Goal: Check status: Check status

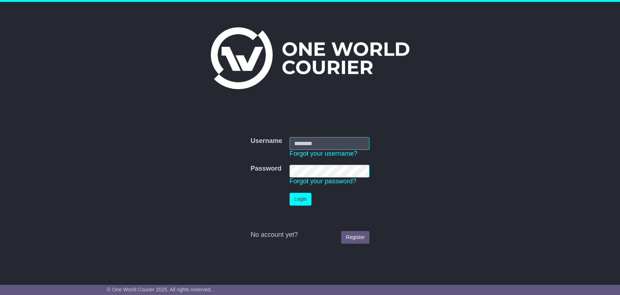
type input "**********"
drag, startPoint x: 294, startPoint y: 200, endPoint x: 311, endPoint y: 73, distance: 128.0
click at [294, 198] on button "Login" at bounding box center [301, 199] width 22 height 13
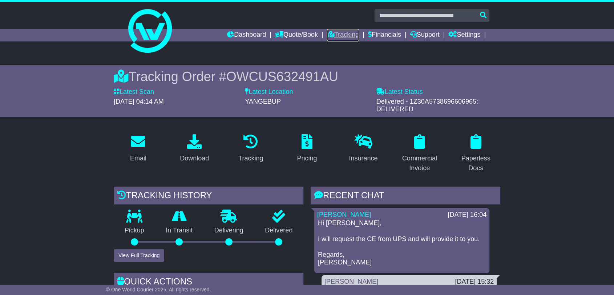
click at [338, 33] on link "Tracking" at bounding box center [343, 35] width 32 height 12
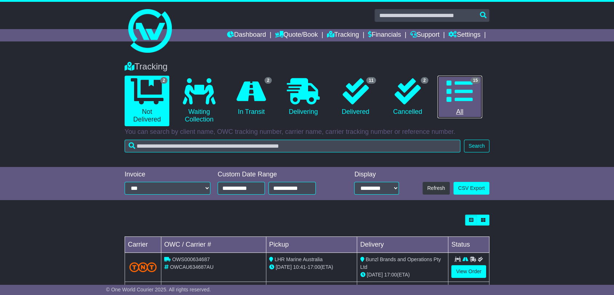
click at [462, 95] on icon at bounding box center [459, 91] width 26 height 26
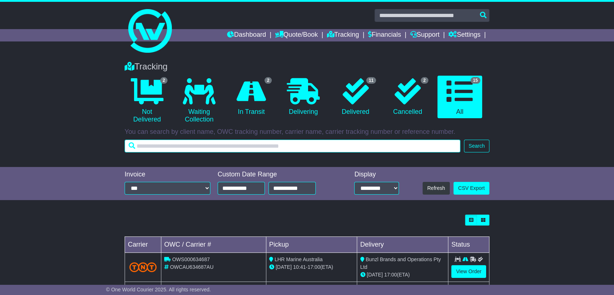
click at [351, 149] on input "text" at bounding box center [293, 146] width 336 height 13
type input "******"
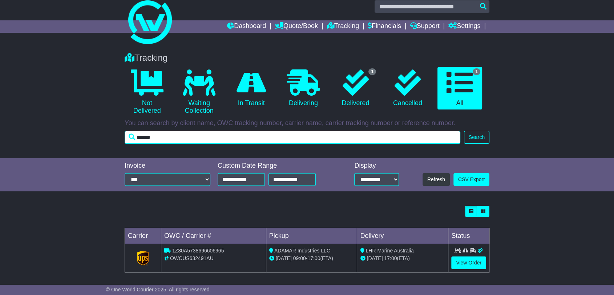
scroll to position [12, 0]
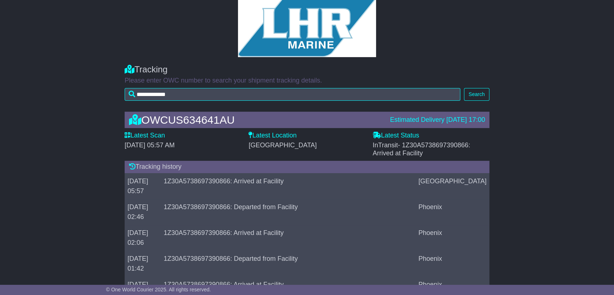
scroll to position [121, 0]
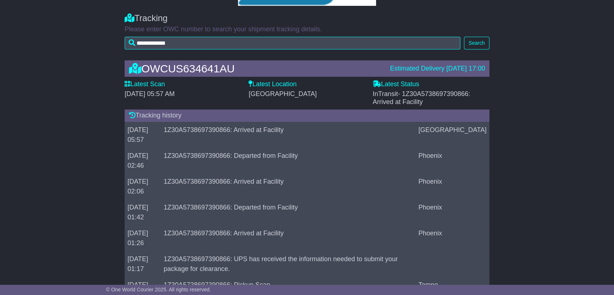
click at [457, 92] on span "- 1Z30A5738697390866: Arrived at Facility" at bounding box center [422, 97] width 98 height 15
copy span "1Z30A5738697390866"
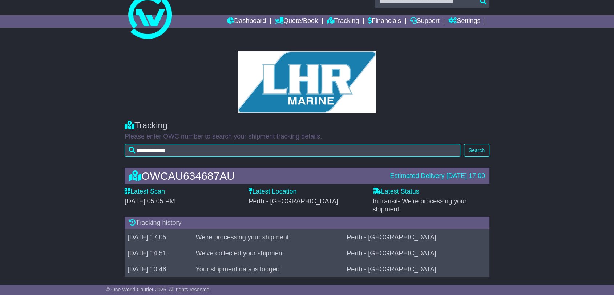
scroll to position [21, 0]
